Goal: Navigation & Orientation: Find specific page/section

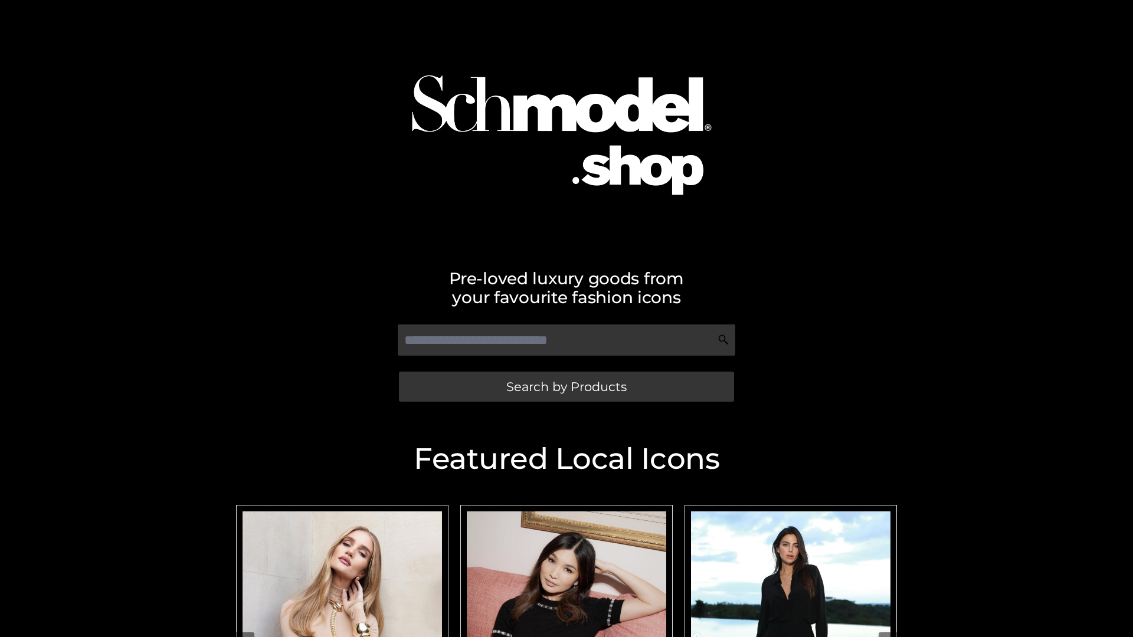
click at [566, 386] on span "Search by Products" at bounding box center [566, 387] width 120 height 12
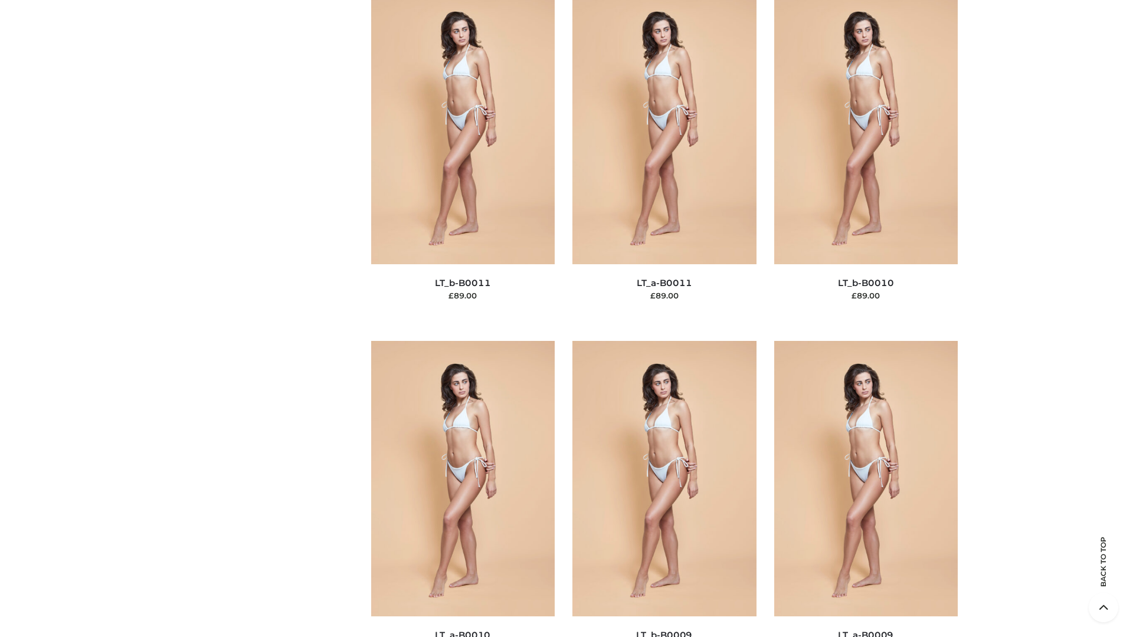
scroll to position [5299, 0]
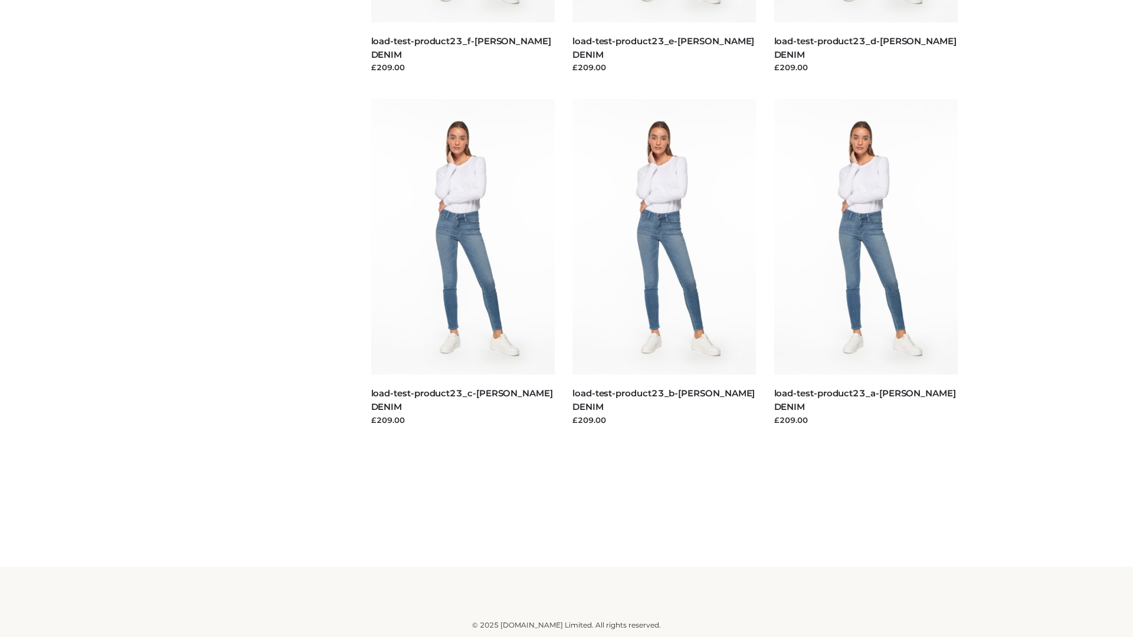
scroll to position [1035, 0]
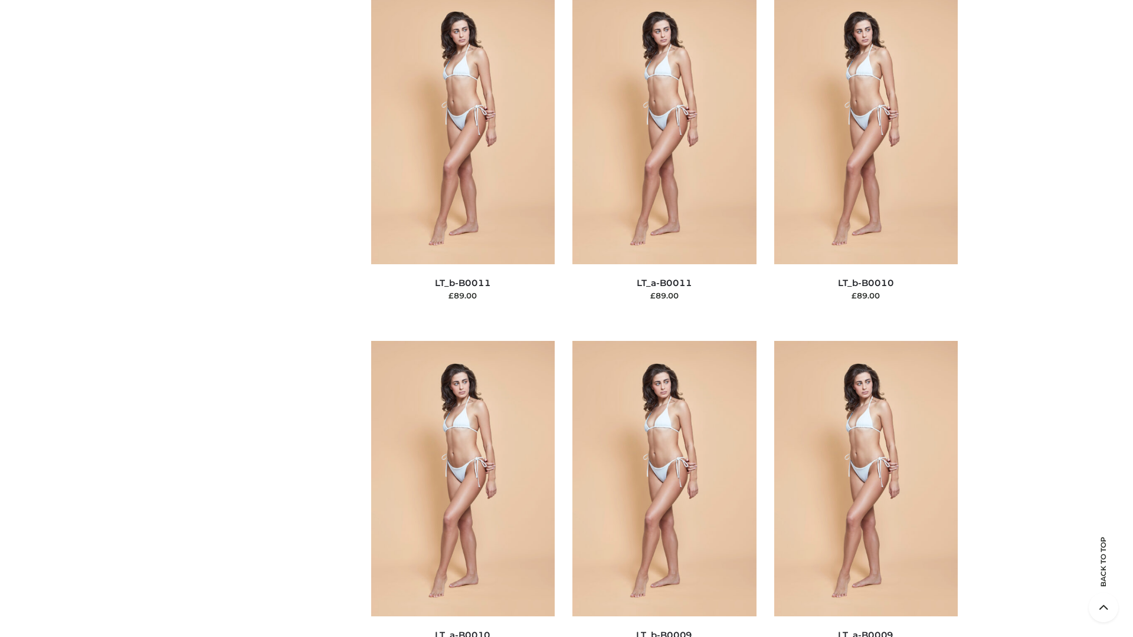
scroll to position [5299, 0]
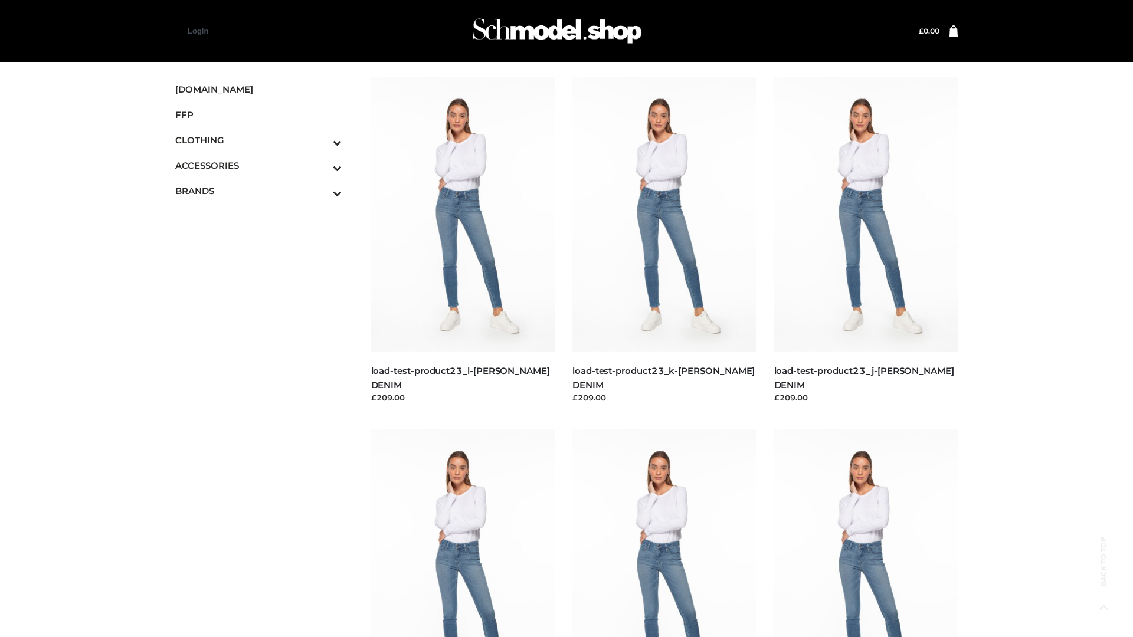
scroll to position [1035, 0]
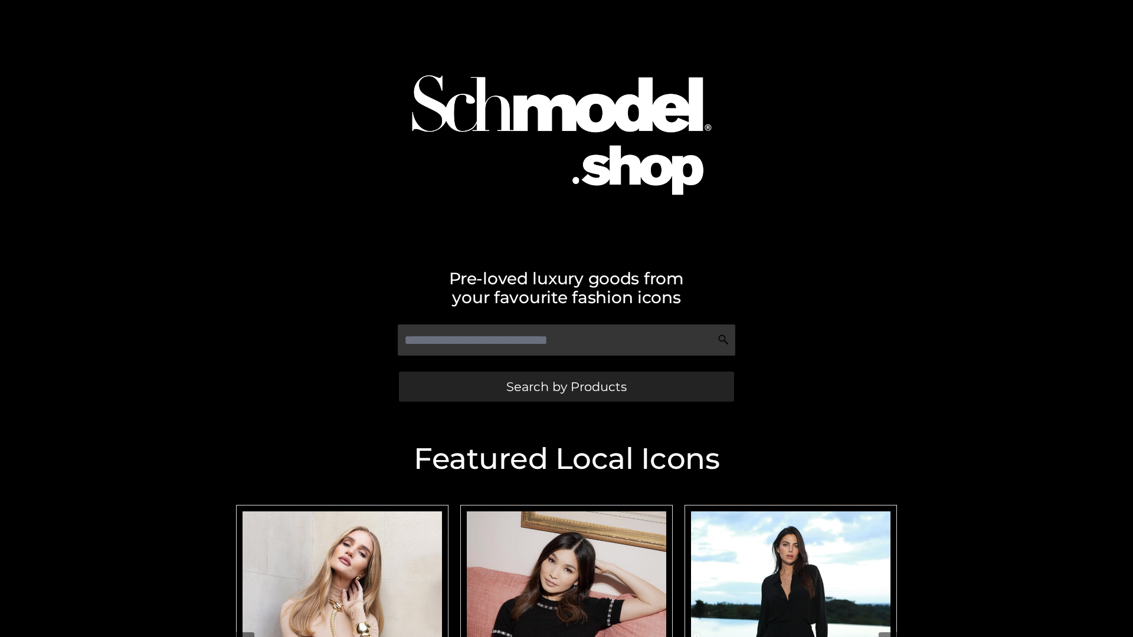
click at [566, 386] on span "Search by Products" at bounding box center [566, 387] width 120 height 12
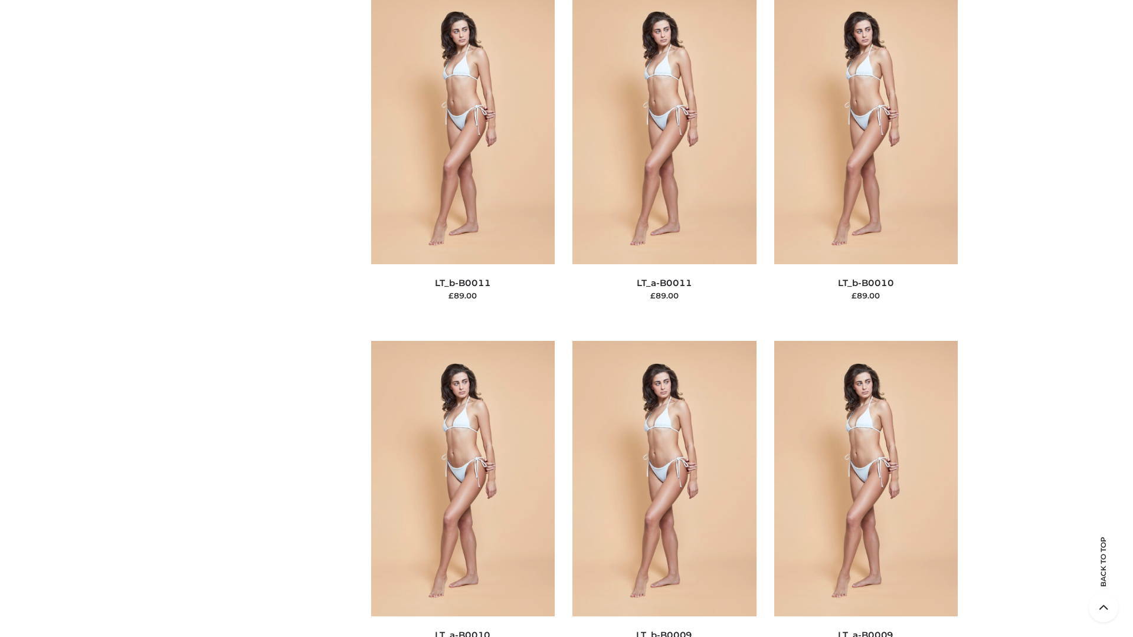
scroll to position [5299, 0]
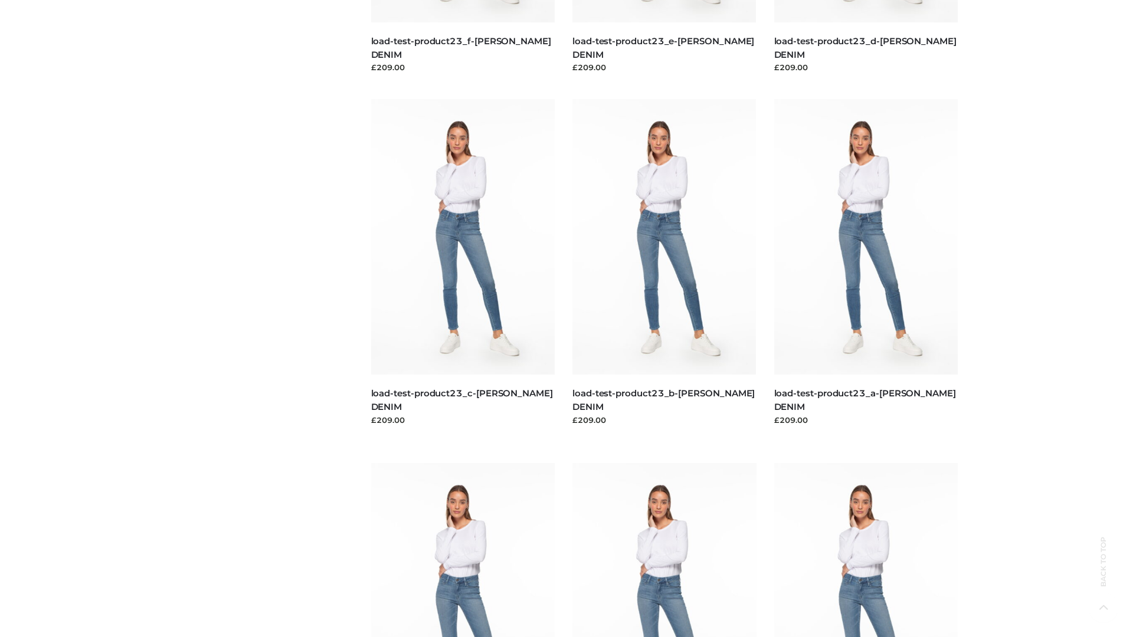
scroll to position [1035, 0]
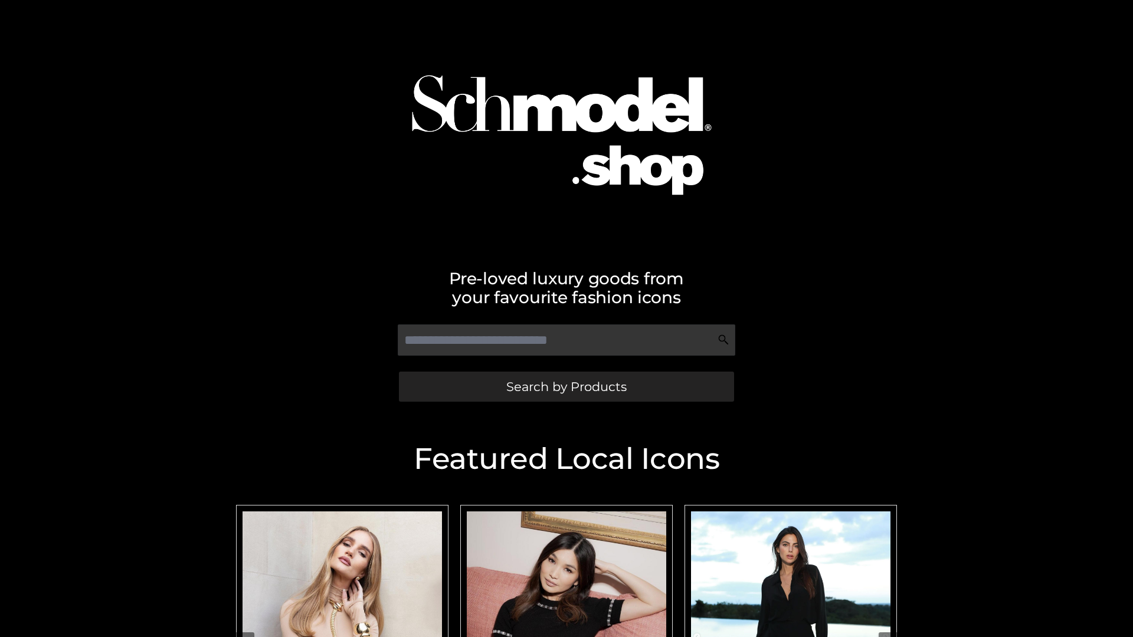
click at [566, 386] on span "Search by Products" at bounding box center [566, 387] width 120 height 12
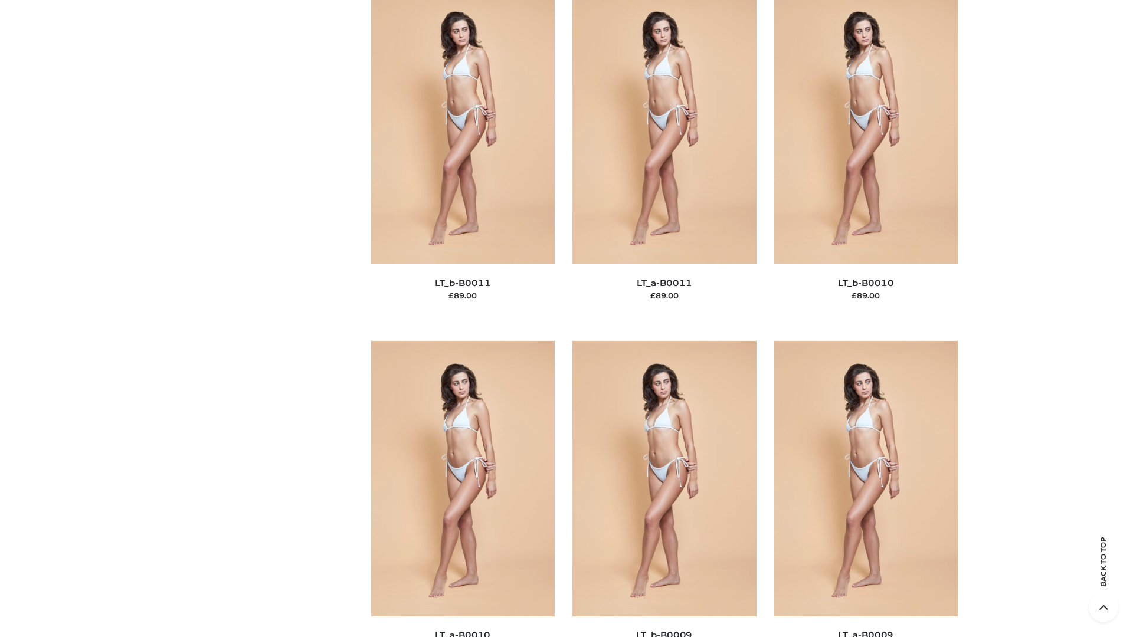
scroll to position [5299, 0]
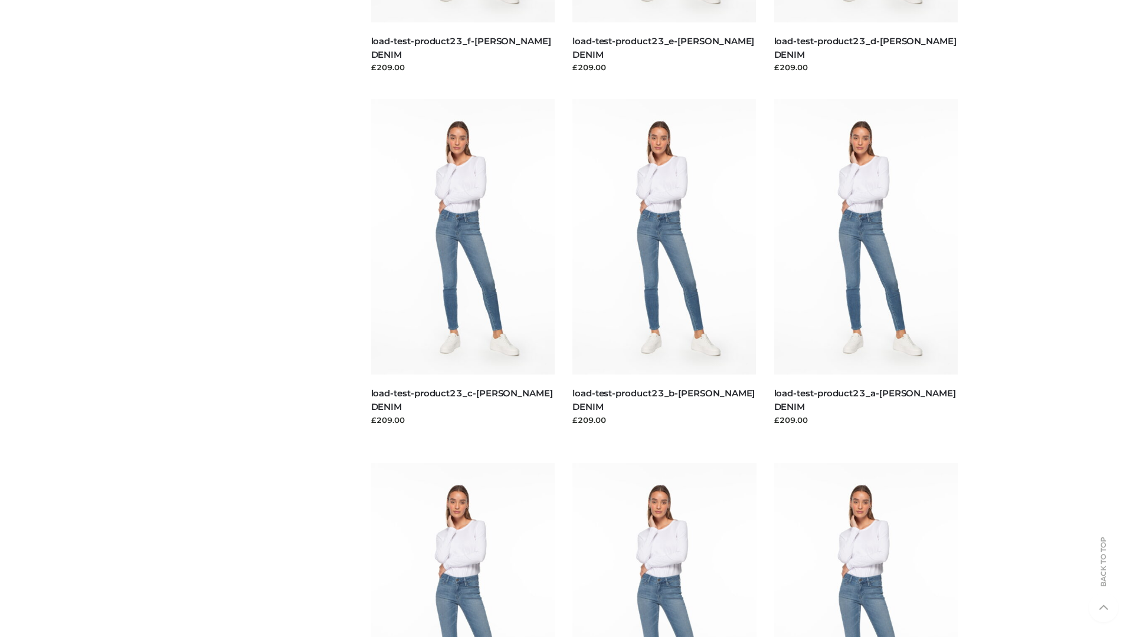
scroll to position [1035, 0]
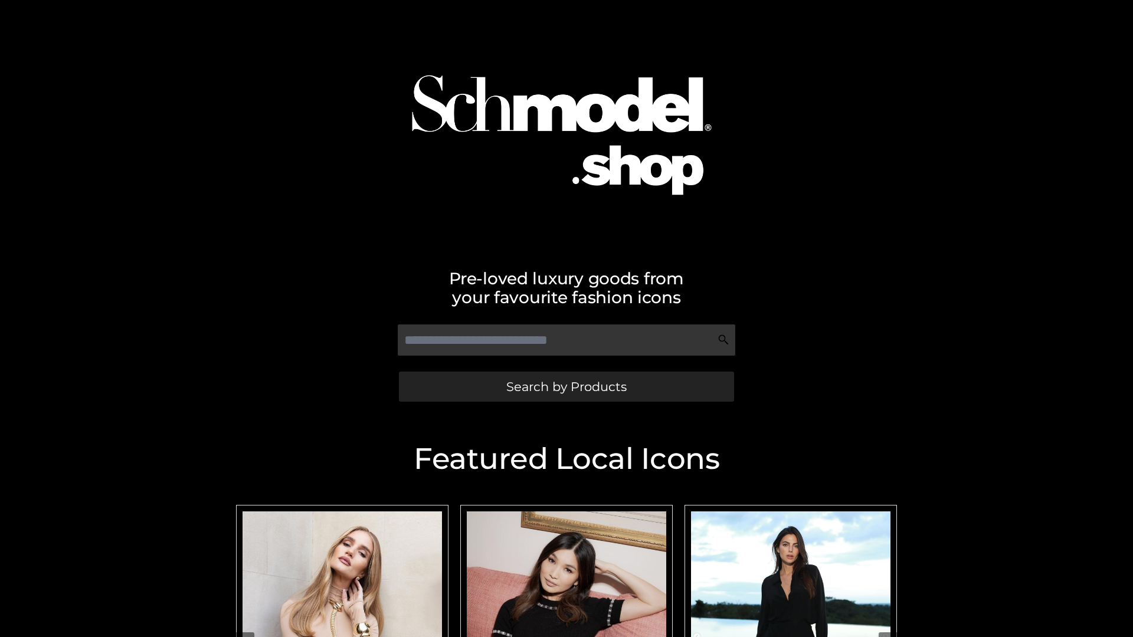
click at [566, 386] on span "Search by Products" at bounding box center [566, 387] width 120 height 12
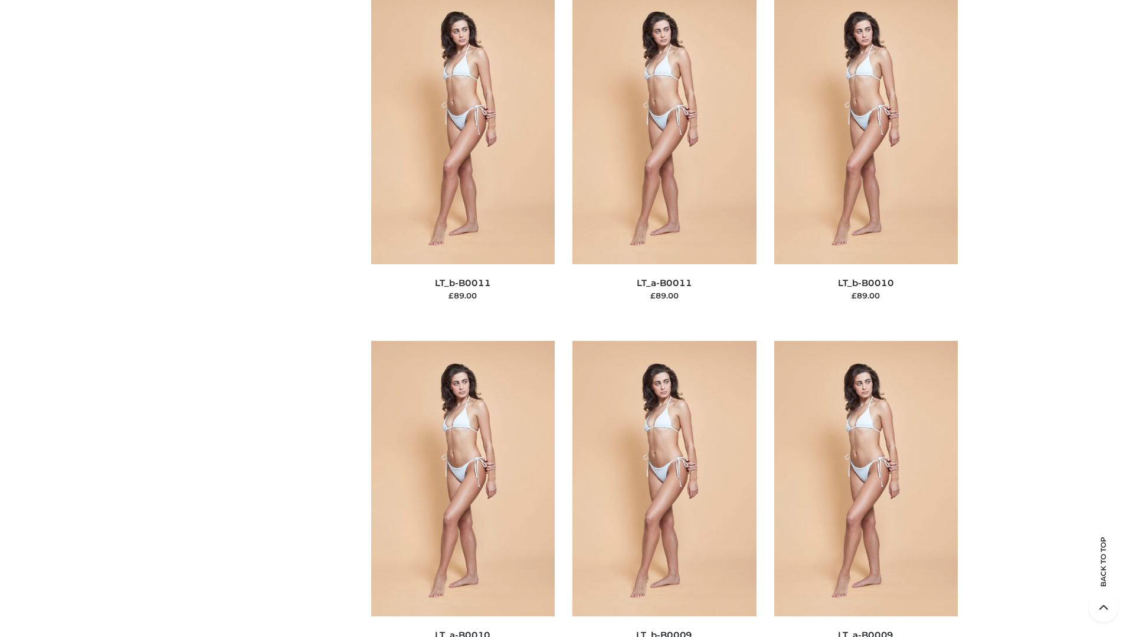
scroll to position [5299, 0]
